Goal: Information Seeking & Learning: Learn about a topic

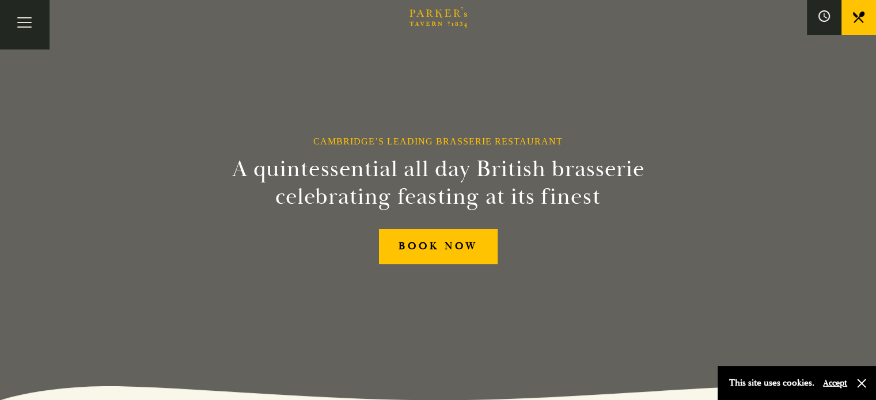
click at [0, 0] on div "Bar Restaurant What’s On Afternoon Tea Menus All That Jazz BOOK" at bounding box center [0, 0] width 0 height 0
click at [0, 0] on link "All That Jazz" at bounding box center [0, 0] width 0 height 0
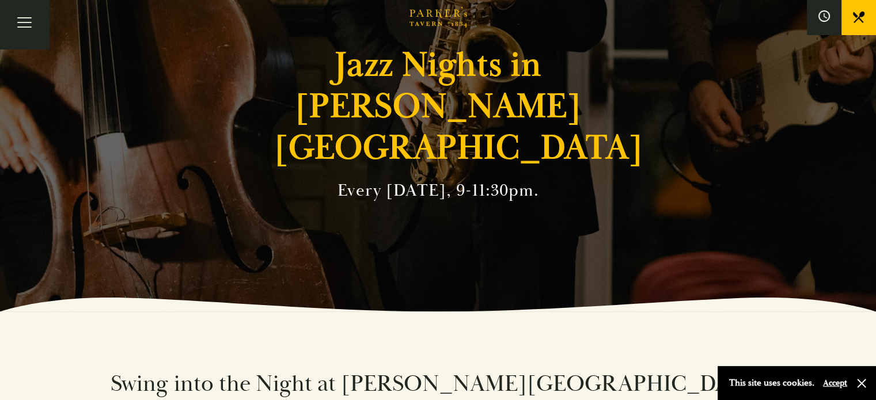
scroll to position [58, 0]
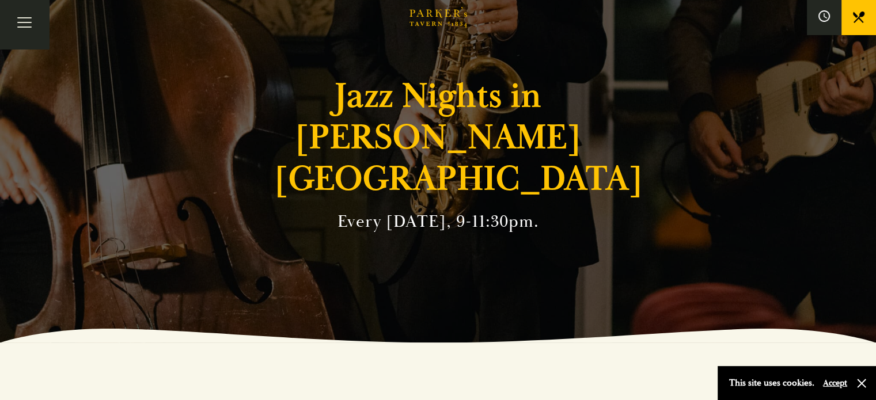
click at [0, 0] on link "Restaurant" at bounding box center [0, 0] width 0 height 0
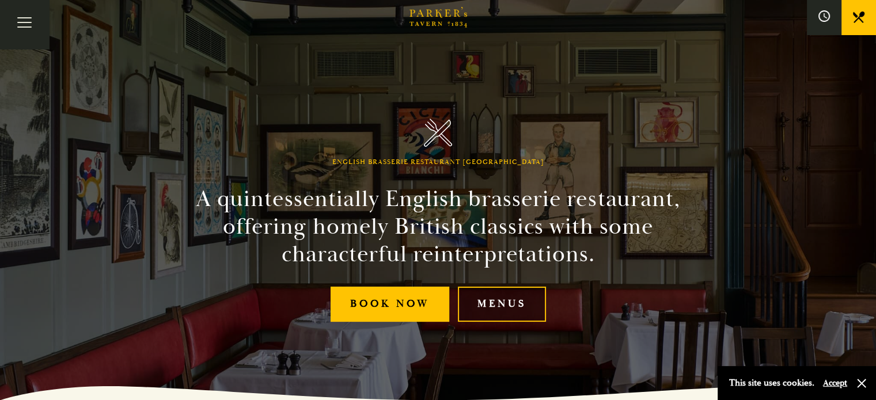
click at [500, 305] on link "Menus" at bounding box center [502, 304] width 88 height 35
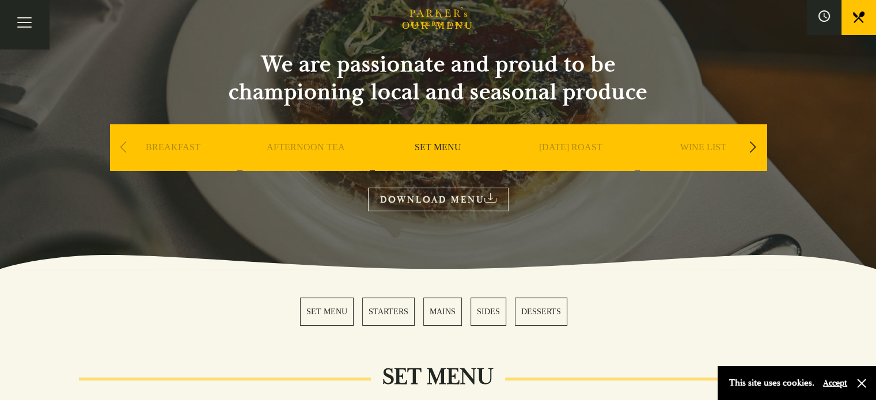
scroll to position [58, 0]
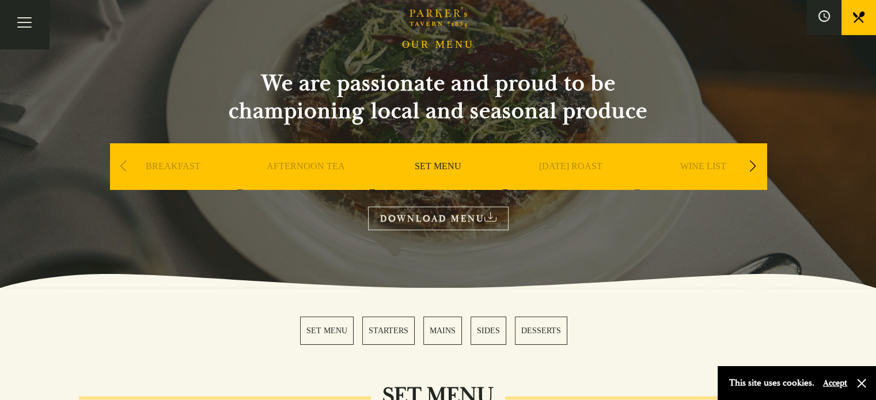
click at [123, 168] on div "Previous slide" at bounding box center [124, 166] width 16 height 25
click at [756, 166] on div "Next slide" at bounding box center [753, 166] width 16 height 25
click at [583, 165] on link "A LA CARTE" at bounding box center [571, 184] width 54 height 46
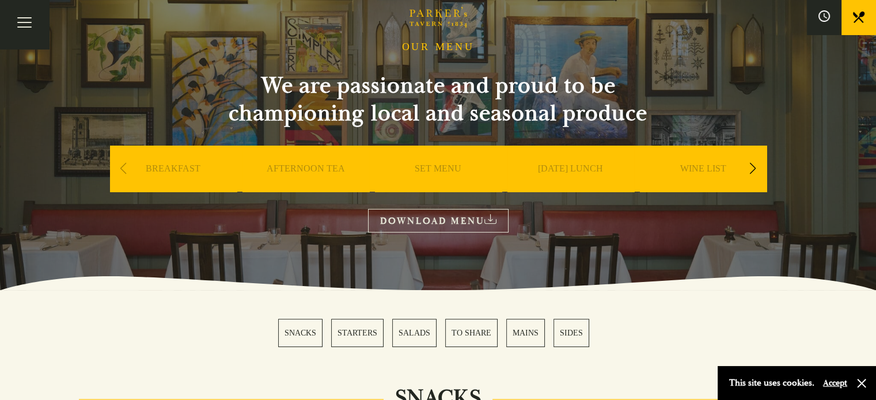
scroll to position [230, 0]
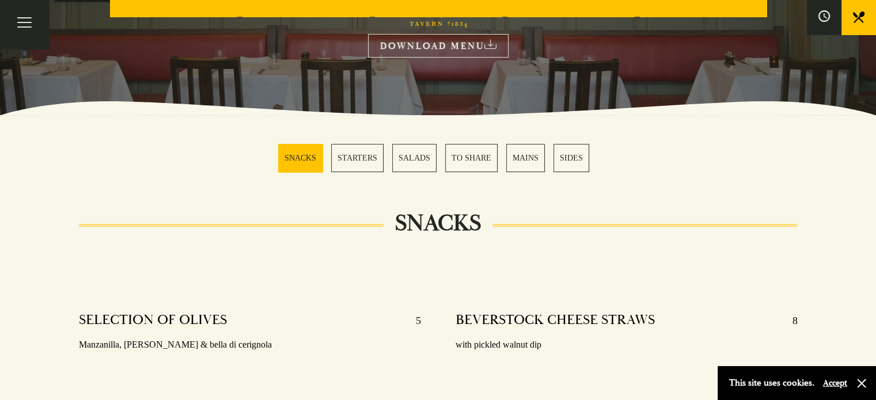
click at [539, 161] on link "MAINS" at bounding box center [525, 158] width 39 height 28
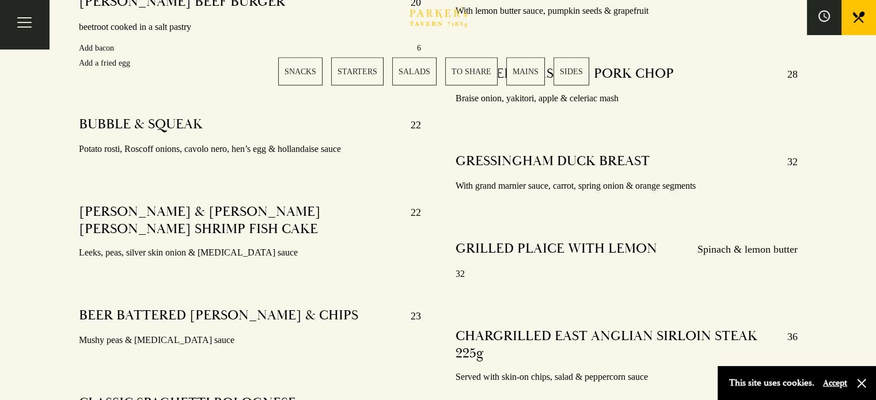
scroll to position [2177, 0]
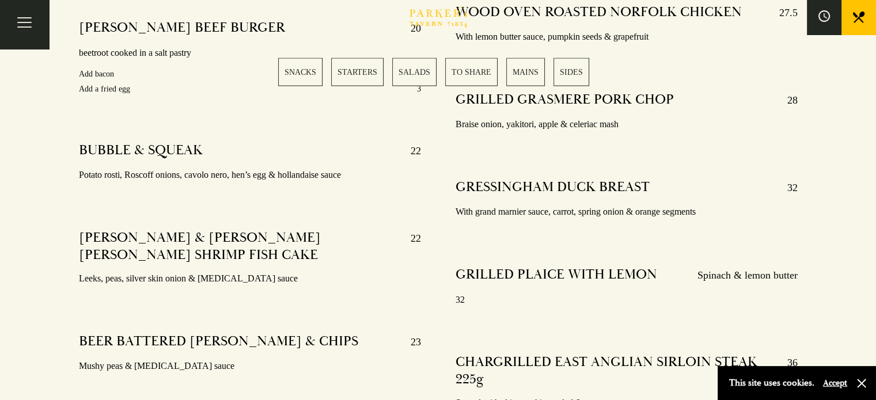
click at [0, 0] on link "BOOK" at bounding box center [0, 0] width 0 height 0
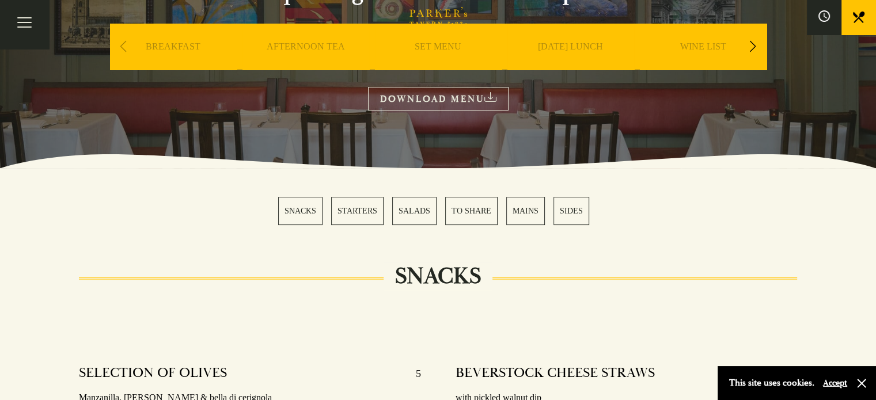
scroll to position [115, 0]
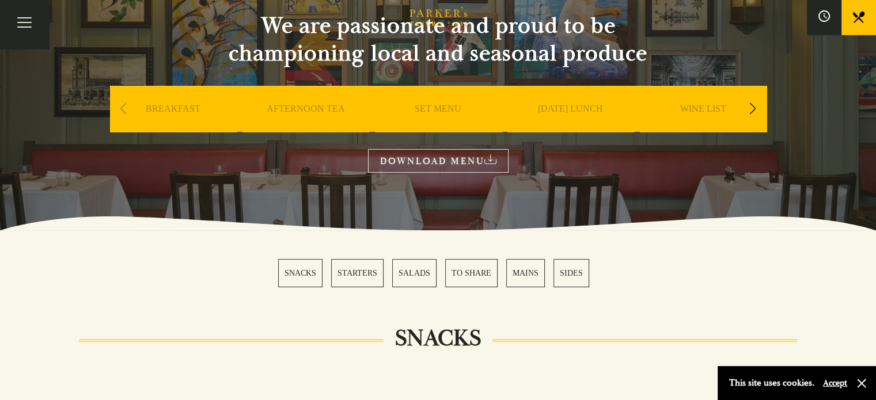
click at [752, 110] on div "Next slide" at bounding box center [753, 108] width 16 height 25
click at [0, 0] on link "All That Jazz" at bounding box center [0, 0] width 0 height 0
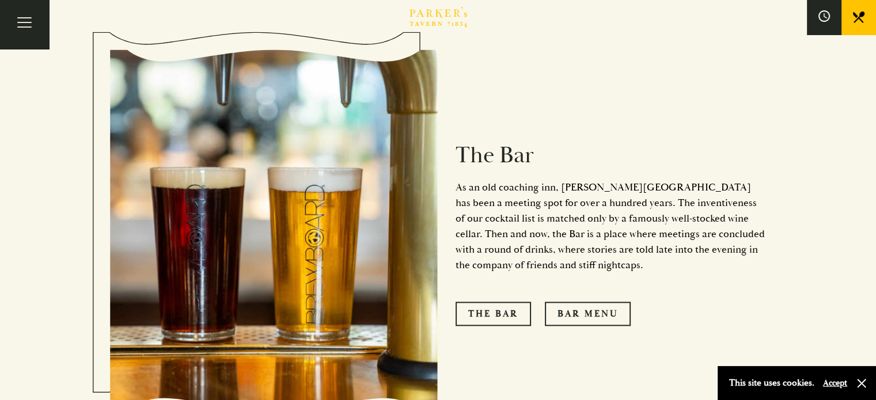
scroll to position [1613, 0]
click at [581, 302] on link "Bar Menu" at bounding box center [588, 314] width 86 height 24
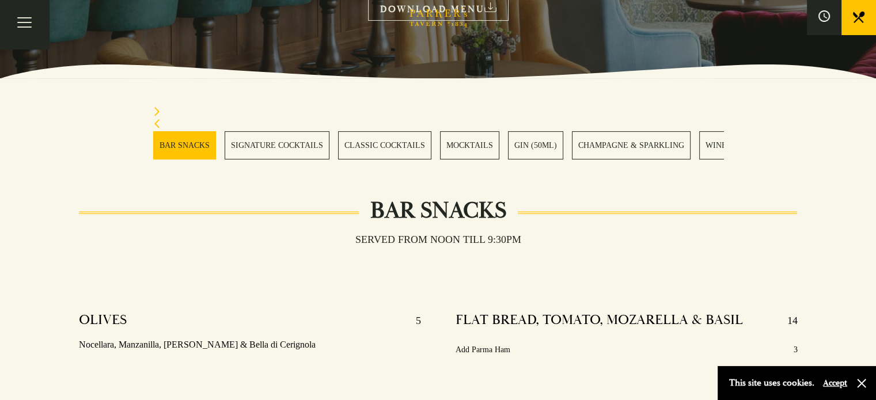
scroll to position [288, 0]
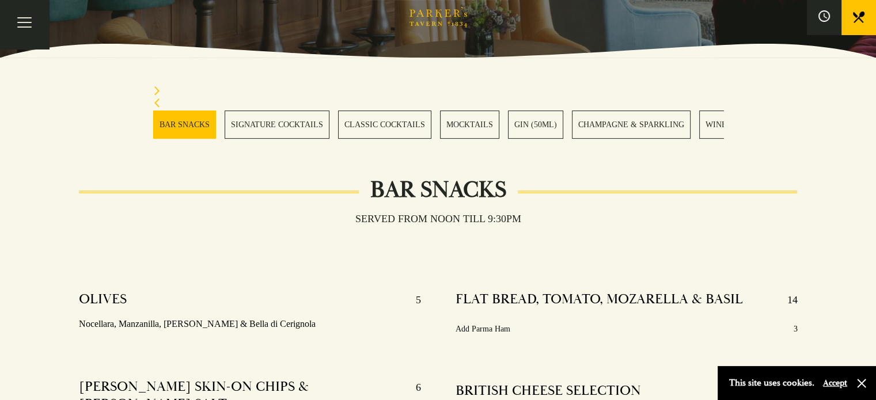
click at [463, 120] on link "MOCKTAILS" at bounding box center [469, 125] width 59 height 28
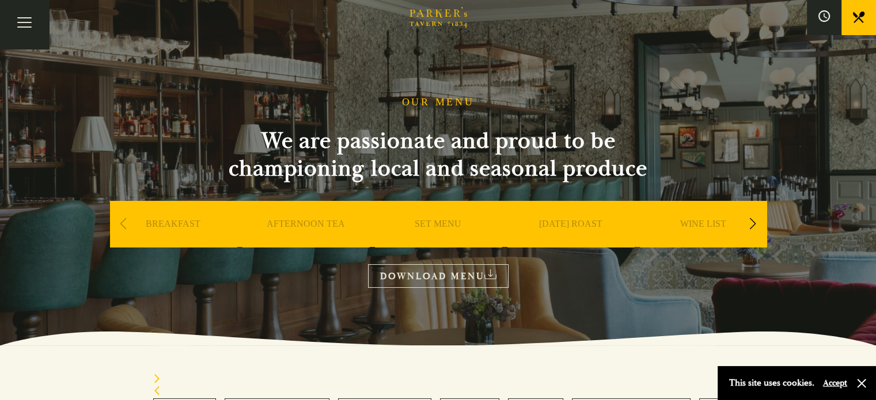
click at [0, 0] on link "What’s On" at bounding box center [0, 0] width 0 height 0
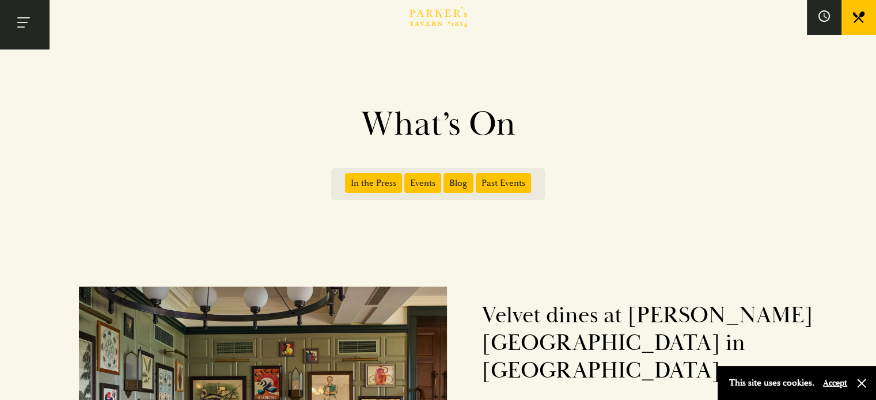
click at [30, 26] on button "Toggle navigation" at bounding box center [24, 24] width 49 height 49
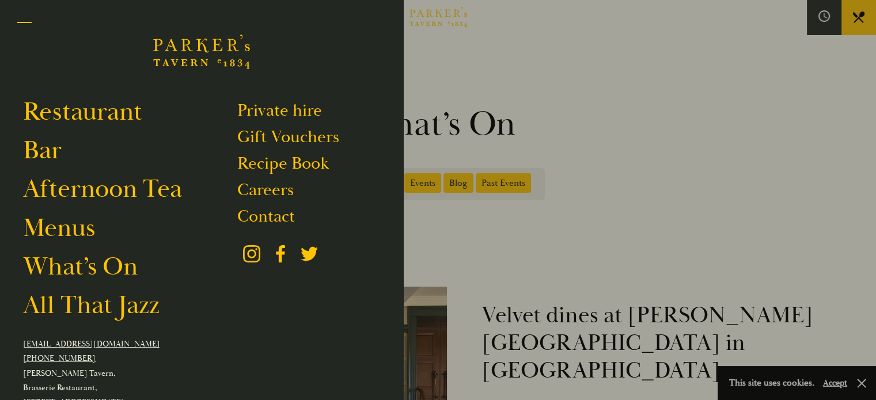
click at [26, 35] on button "Toggle navigation" at bounding box center [24, 24] width 49 height 49
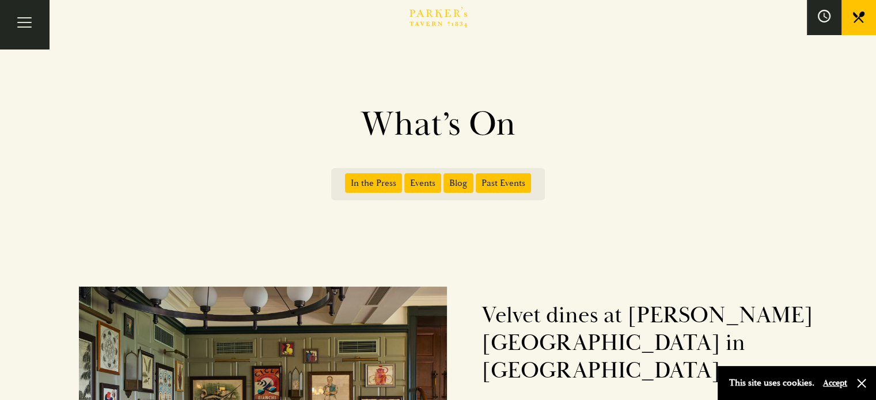
click at [0, 0] on icon at bounding box center [0, 0] width 0 height 0
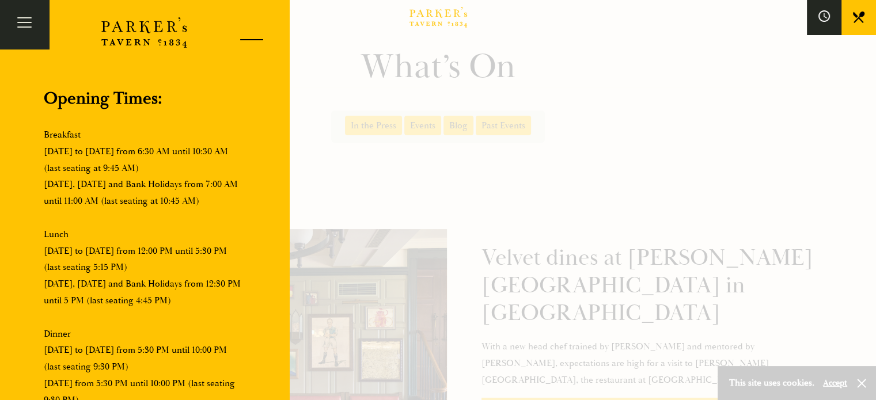
click at [235, 37] on div at bounding box center [247, 41] width 49 height 49
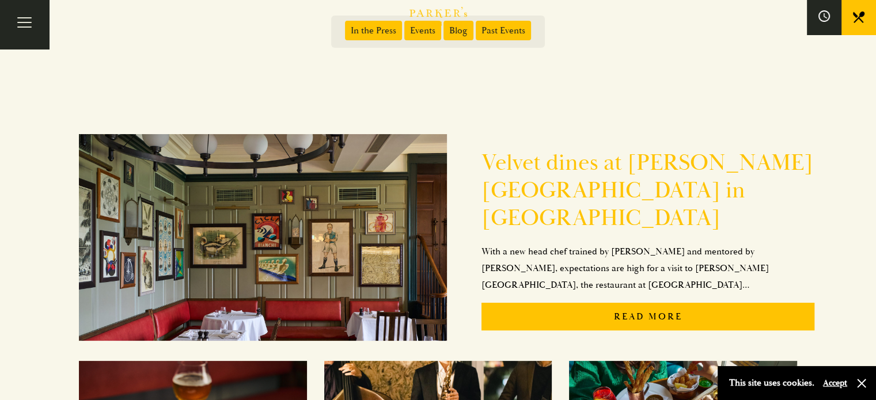
scroll to position [173, 0]
